Goal: Information Seeking & Learning: Check status

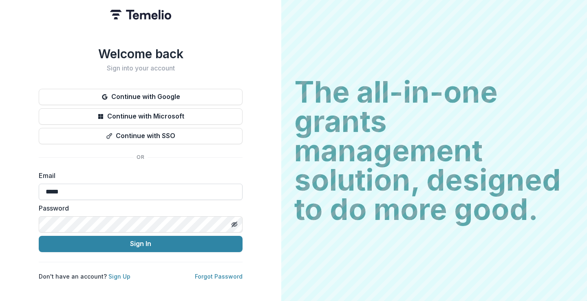
type input "**********"
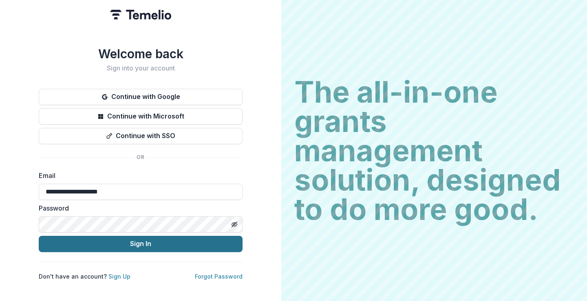
click at [106, 247] on button "Sign In" at bounding box center [141, 244] width 204 height 16
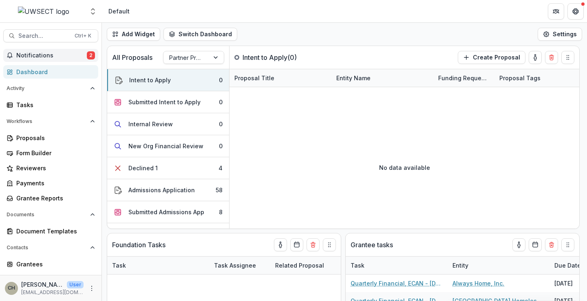
click at [35, 51] on button "Notifications 2" at bounding box center [50, 55] width 95 height 13
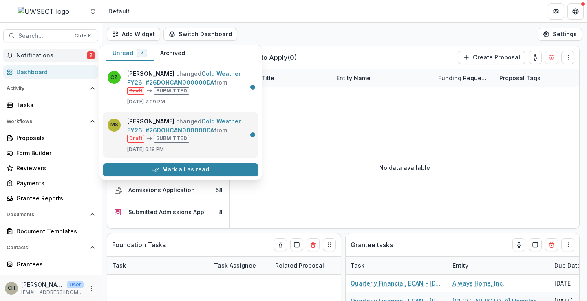
click at [209, 134] on link "Cold Weather FY26: #26DOHCAN000000DA" at bounding box center [184, 126] width 114 height 16
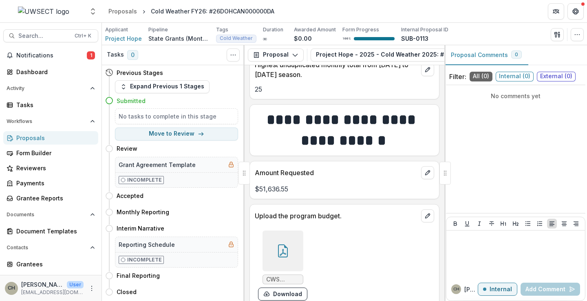
scroll to position [827, 0]
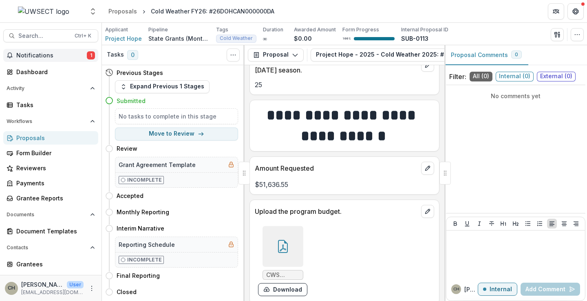
click at [42, 51] on button "Notifications 1" at bounding box center [50, 55] width 95 height 13
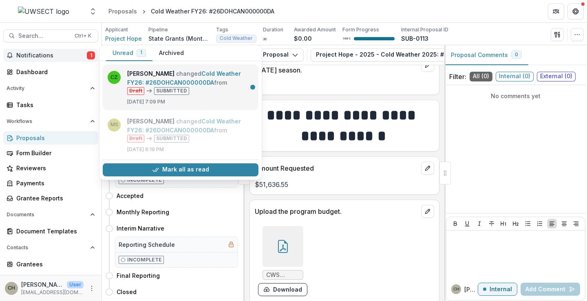
click at [146, 75] on link "Cold Weather FY26: #26DOHCAN000000DA" at bounding box center [184, 78] width 114 height 16
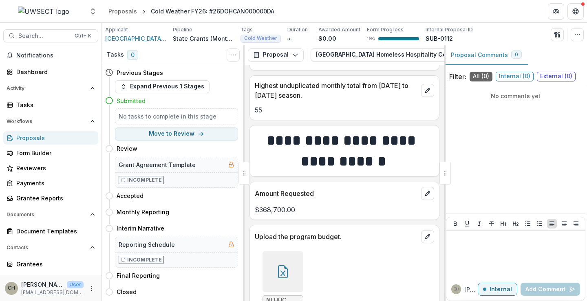
scroll to position [867, 0]
